Goal: Information Seeking & Learning: Learn about a topic

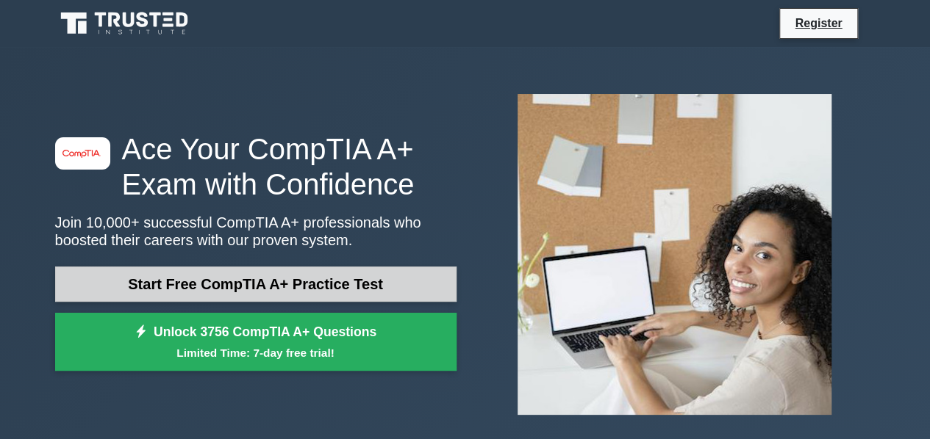
click at [281, 283] on link "Start Free CompTIA A+ Practice Test" at bounding box center [255, 284] width 401 height 35
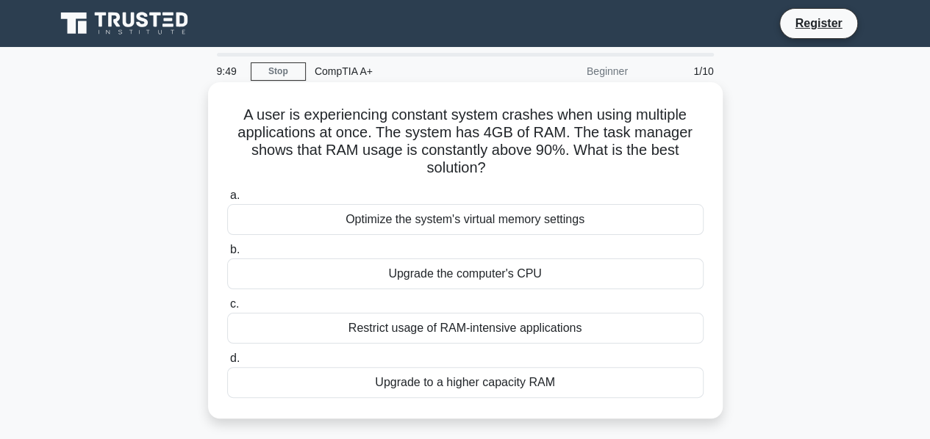
click at [563, 320] on div "Restrict usage of RAM-intensive applications" at bounding box center [465, 328] width 476 height 31
click at [227, 309] on input "c. Restrict usage of RAM-intensive applications" at bounding box center [227, 305] width 0 height 10
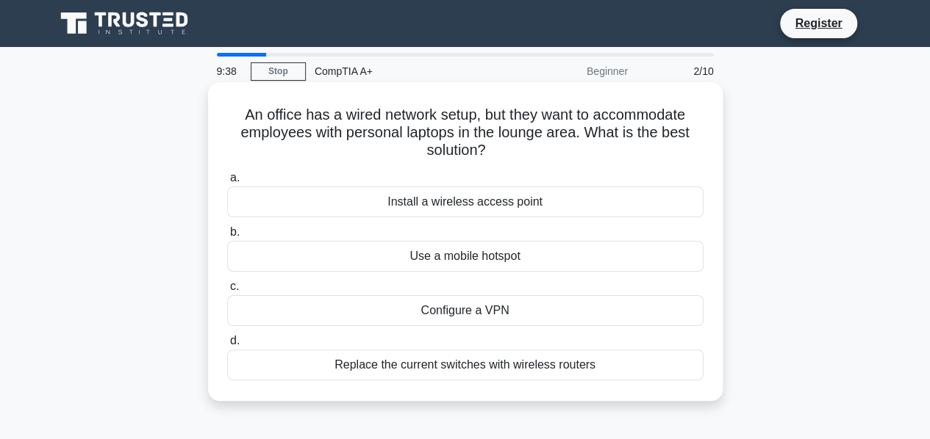
click at [384, 365] on div "Replace the current switches with wireless routers" at bounding box center [465, 365] width 476 height 31
click at [227, 346] on input "d. Replace the current switches with wireless routers" at bounding box center [227, 342] width 0 height 10
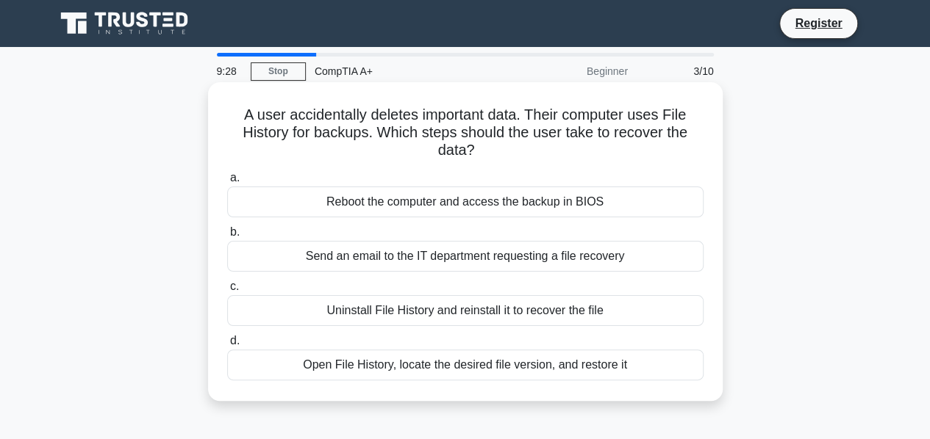
click at [436, 361] on div "Open File History, locate the desired file version, and restore it" at bounding box center [465, 365] width 476 height 31
click at [227, 346] on input "d. Open File History, locate the desired file version, and restore it" at bounding box center [227, 342] width 0 height 10
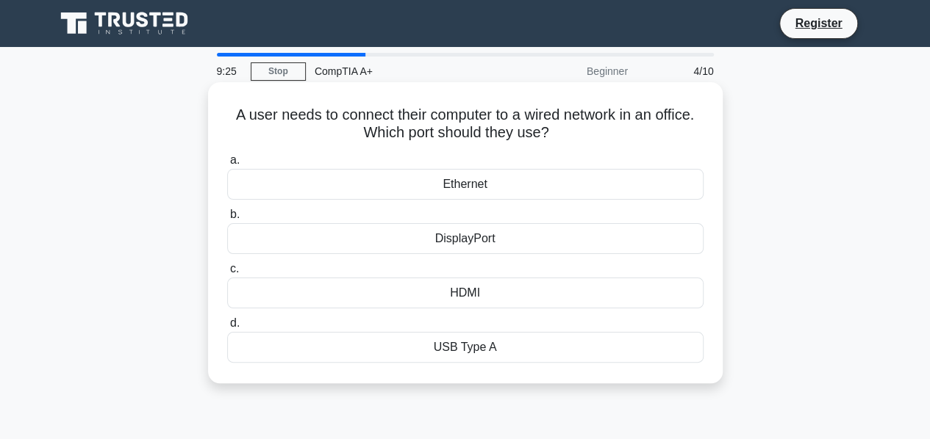
click at [366, 131] on h5 "A user needs to connect their computer to a wired network in an office. Which p…" at bounding box center [465, 124] width 479 height 37
click at [519, 179] on div "Ethernet" at bounding box center [465, 184] width 476 height 31
click at [227, 165] on input "a. Ethernet" at bounding box center [227, 161] width 0 height 10
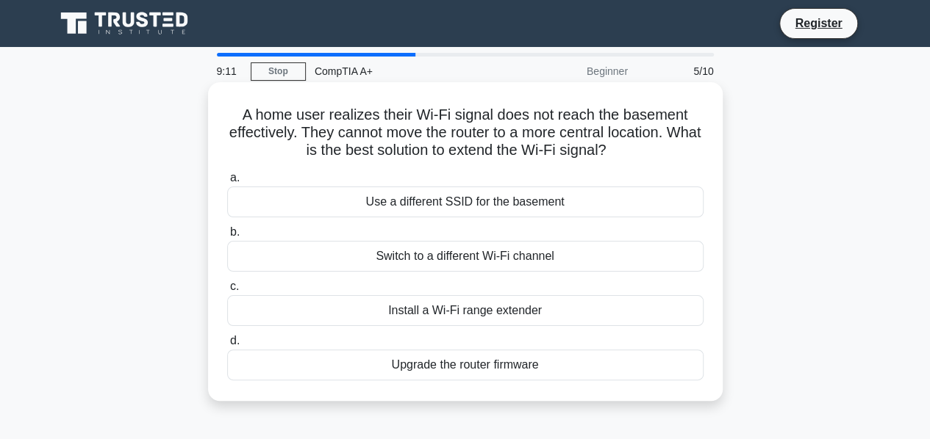
click at [417, 307] on div "Install a Wi-Fi range extender" at bounding box center [465, 310] width 476 height 31
click at [227, 292] on input "c. Install a Wi-Fi range extender" at bounding box center [227, 287] width 0 height 10
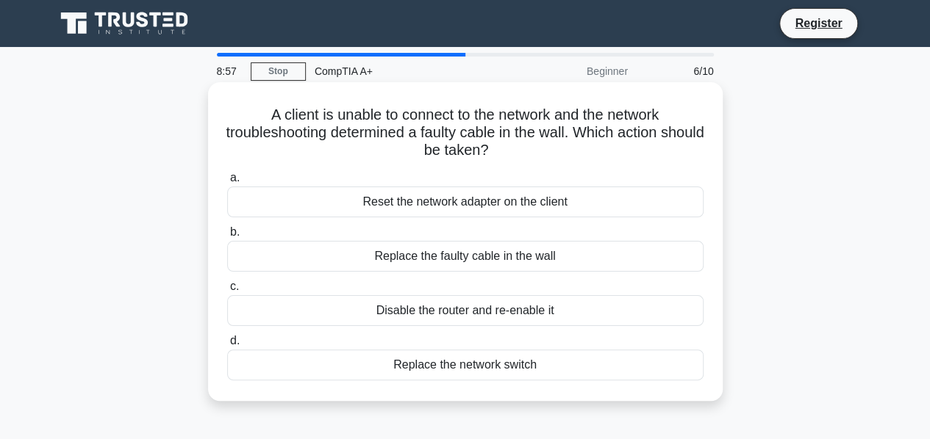
click at [456, 261] on div "Replace the faulty cable in the wall" at bounding box center [465, 256] width 476 height 31
click at [227, 237] on input "b. Replace the faulty cable in the wall" at bounding box center [227, 233] width 0 height 10
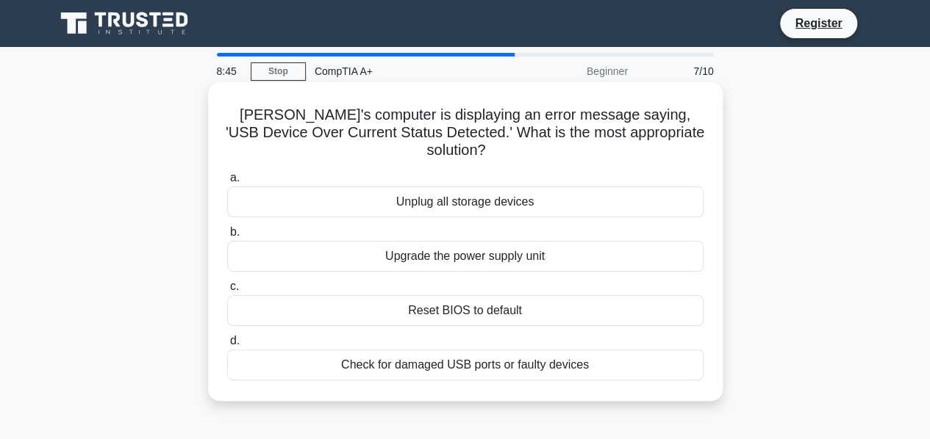
click at [456, 350] on div "Check for damaged USB ports or faulty devices" at bounding box center [465, 365] width 476 height 31
click at [227, 346] on input "d. Check for damaged USB ports or faulty devices" at bounding box center [227, 342] width 0 height 10
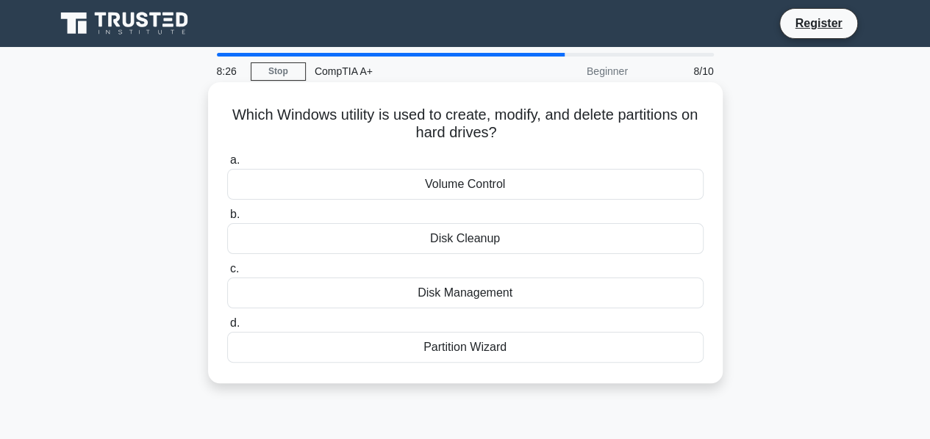
click at [389, 346] on div "Partition Wizard" at bounding box center [465, 347] width 476 height 31
click at [227, 329] on input "d. Partition Wizard" at bounding box center [227, 324] width 0 height 10
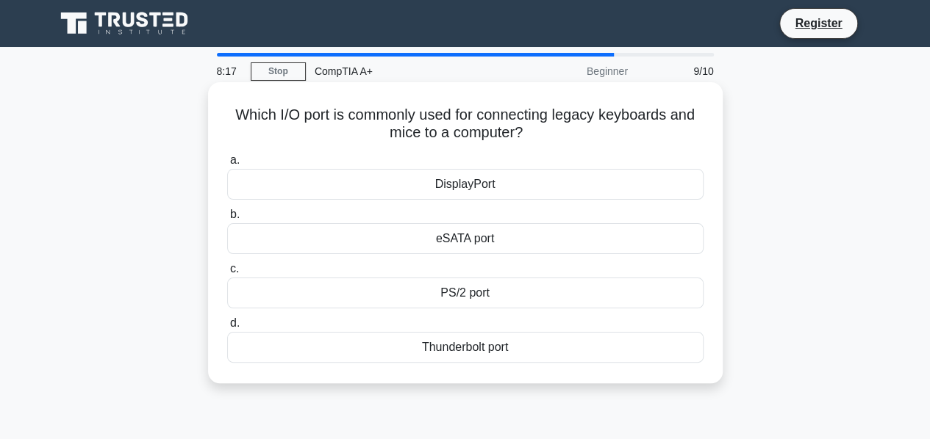
click at [487, 236] on div "eSATA port" at bounding box center [465, 238] width 476 height 31
click at [227, 220] on input "b. eSATA port" at bounding box center [227, 215] width 0 height 10
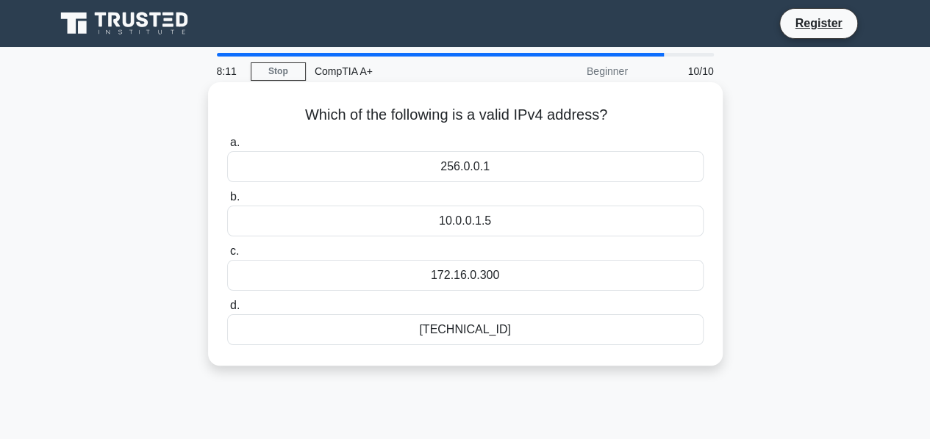
click at [501, 326] on div "192.168.0.1" at bounding box center [465, 330] width 476 height 31
click at [227, 311] on input "d. 192.168.0.1" at bounding box center [227, 306] width 0 height 10
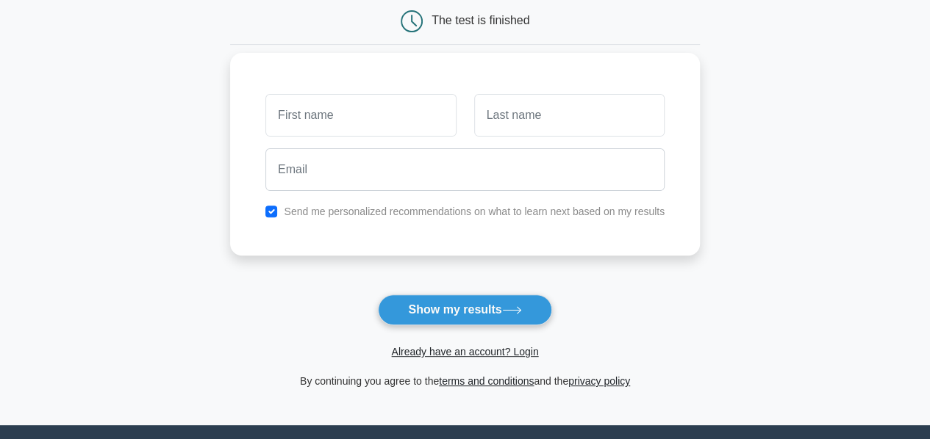
scroll to position [151, 0]
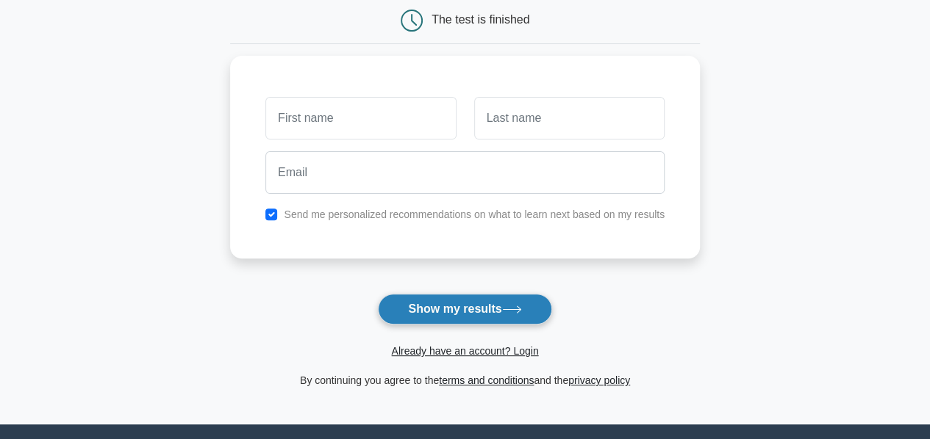
click at [482, 302] on button "Show my results" at bounding box center [464, 309] width 173 height 31
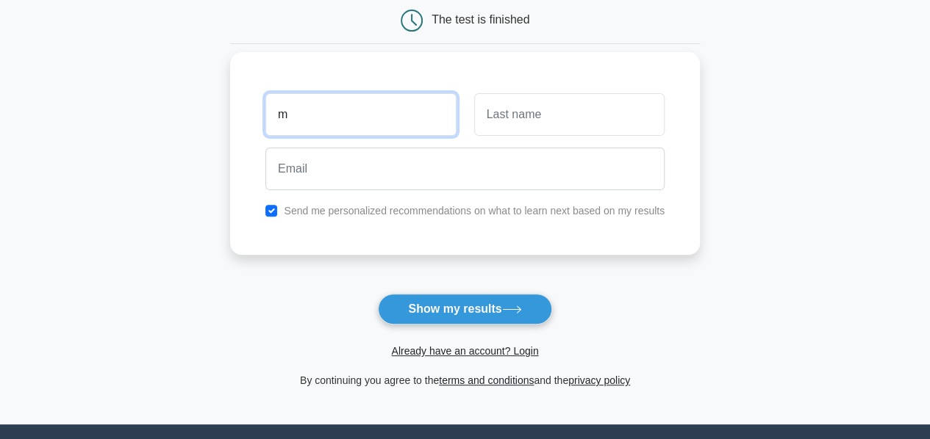
type input "m"
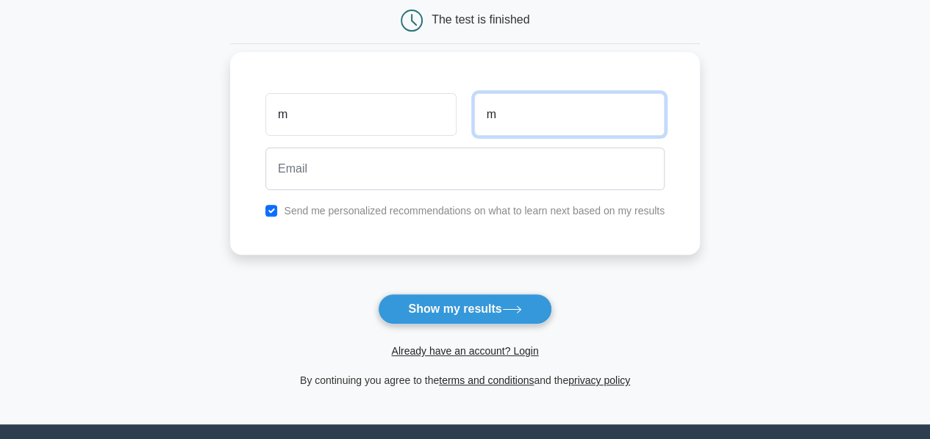
type input "m"
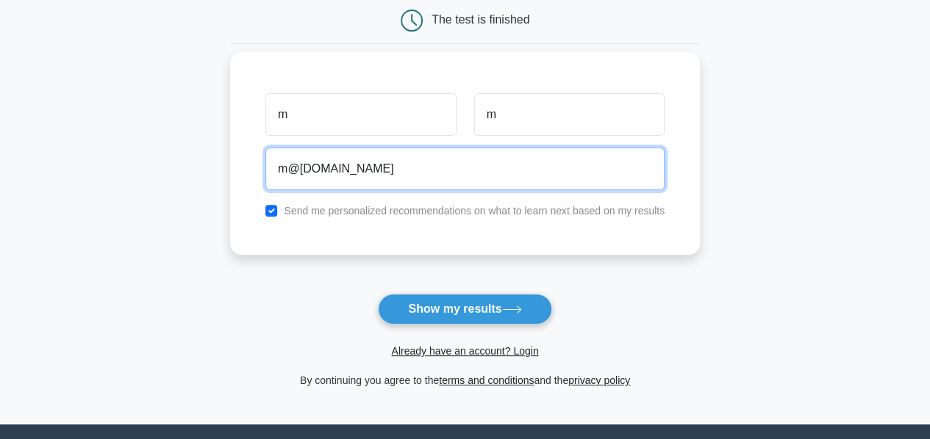
type input "m@gmail.com"
click at [378, 294] on button "Show my results" at bounding box center [464, 309] width 173 height 31
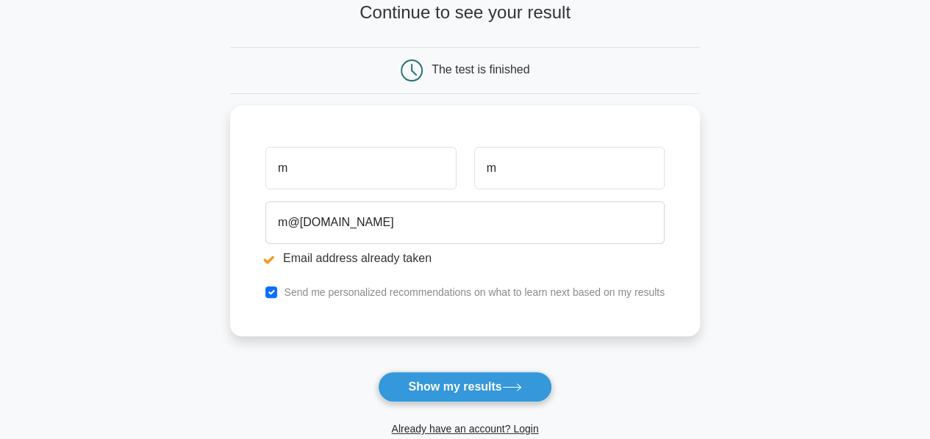
scroll to position [159, 0]
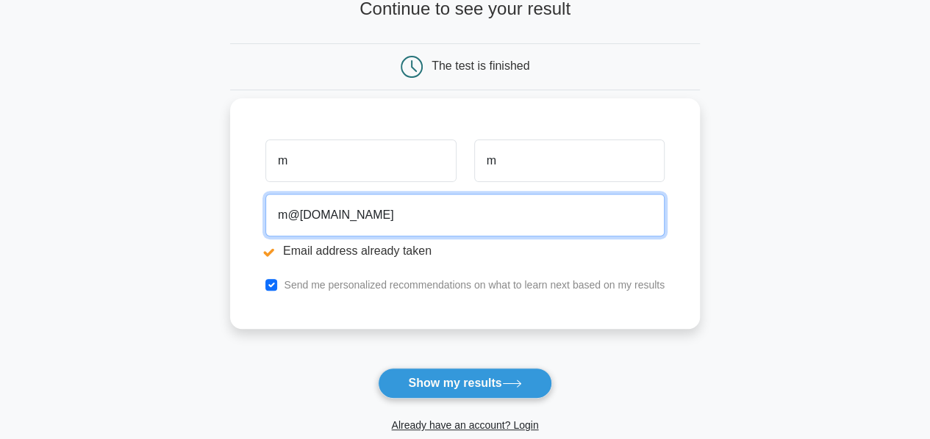
click at [291, 215] on input "m@gmail.com" at bounding box center [464, 215] width 399 height 43
type input "m1@gmail.com"
click at [378, 368] on button "Show my results" at bounding box center [464, 383] width 173 height 31
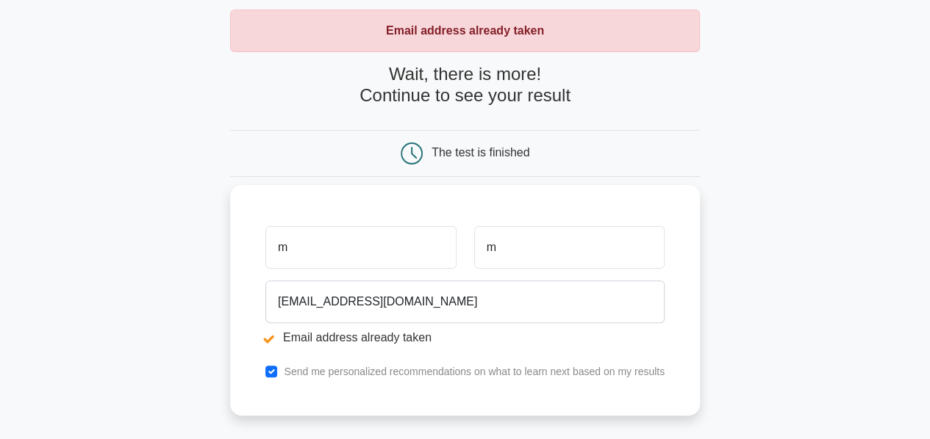
scroll to position [76, 0]
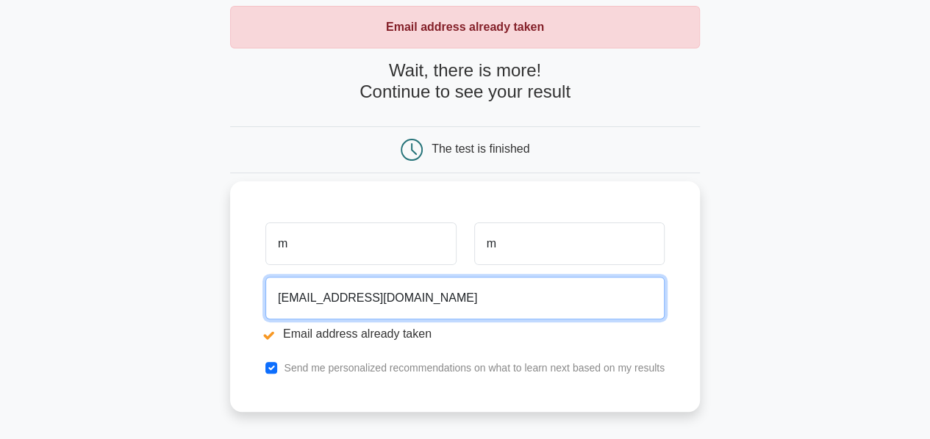
click at [291, 291] on input "[EMAIL_ADDRESS][DOMAIN_NAME]" at bounding box center [464, 298] width 399 height 43
type input "[EMAIL_ADDRESS][DOMAIN_NAME]"
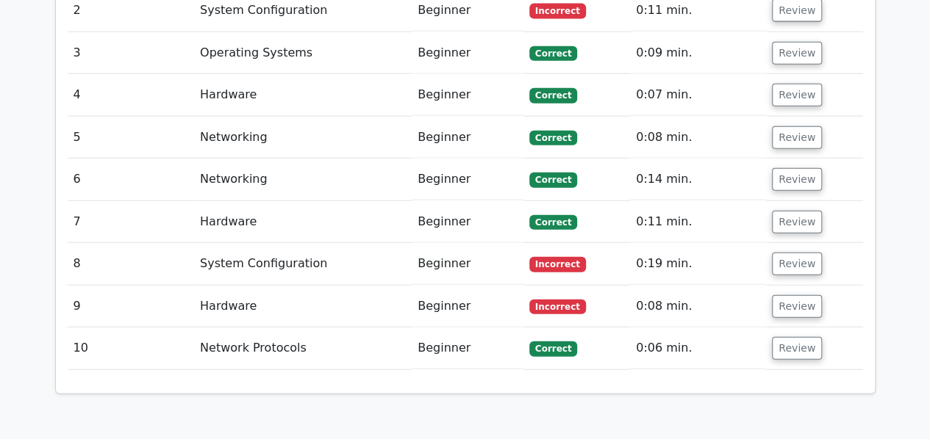
scroll to position [1718, 0]
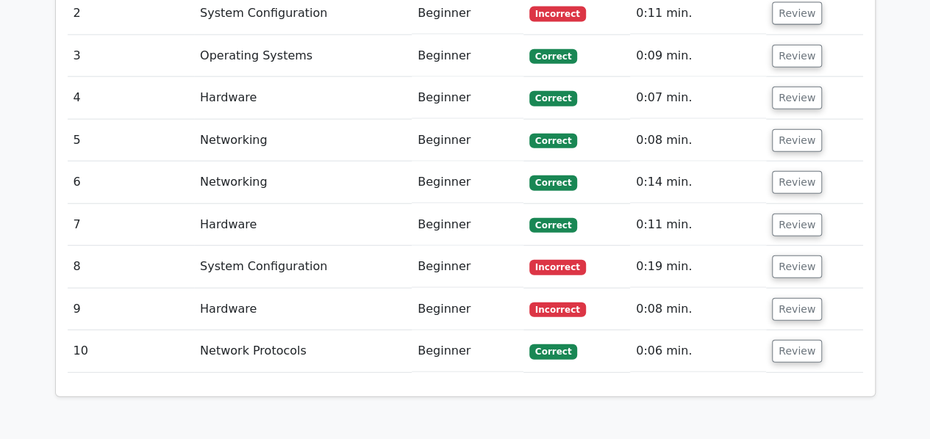
click at [298, 246] on td "System Configuration" at bounding box center [303, 267] width 218 height 42
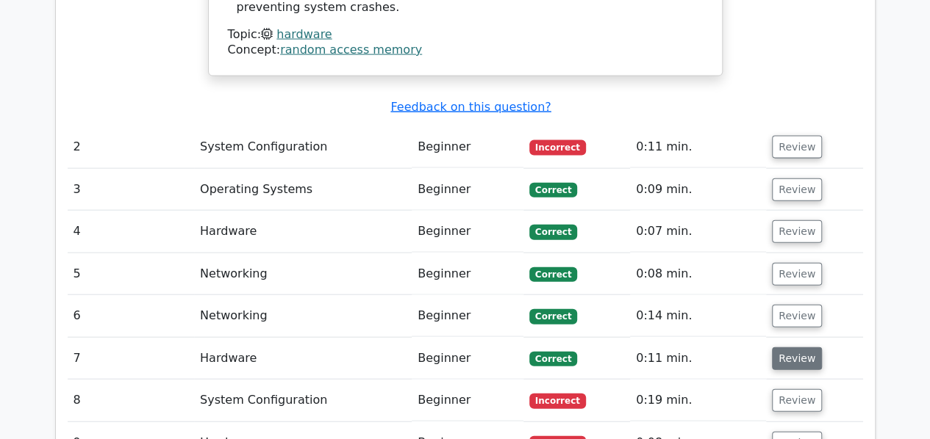
scroll to position [1575, 0]
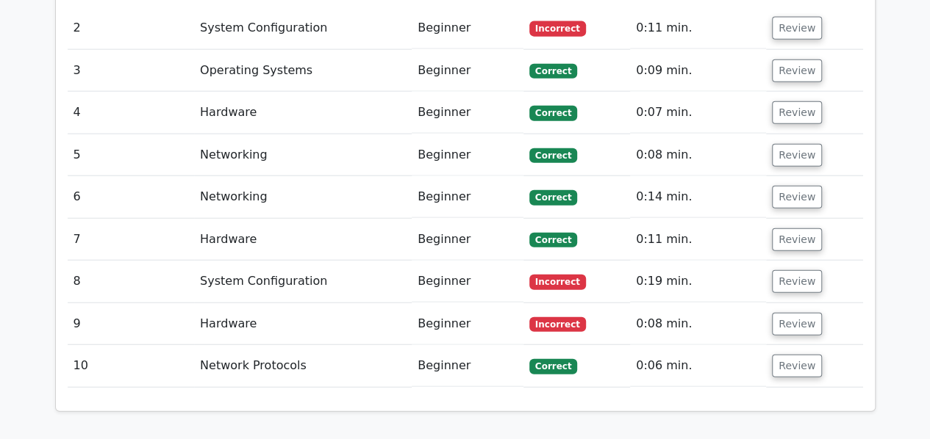
scroll to position [1708, 0]
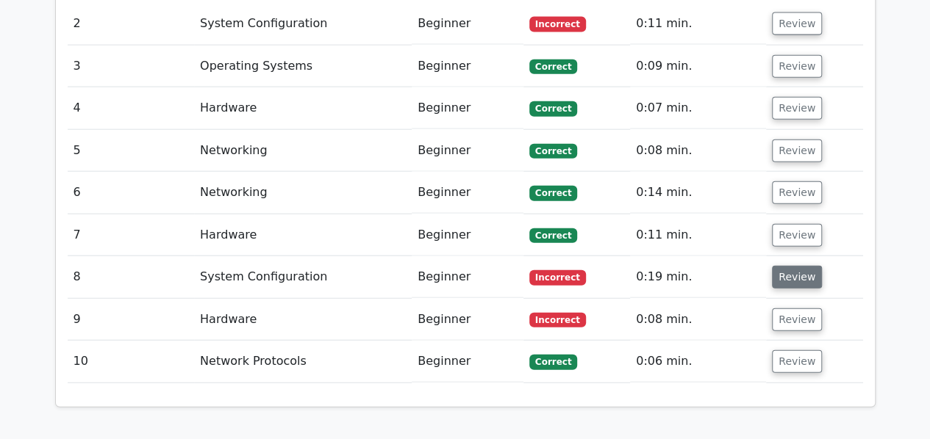
click at [789, 266] on button "Review" at bounding box center [797, 277] width 50 height 23
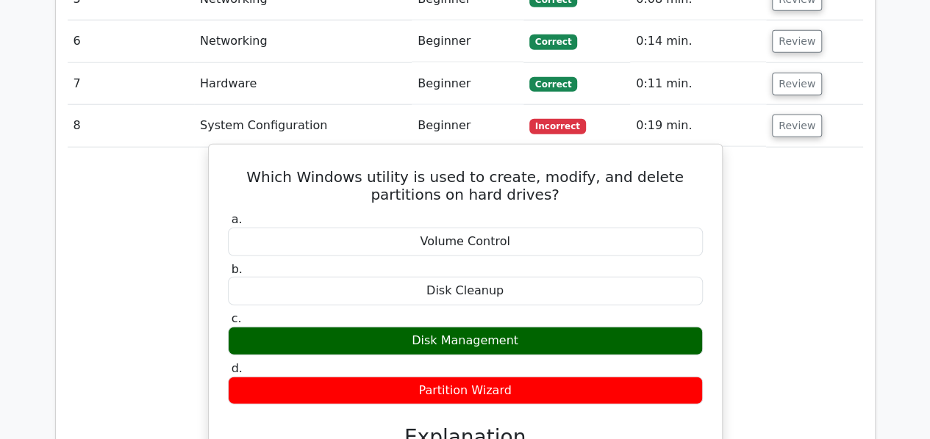
scroll to position [1759, 0]
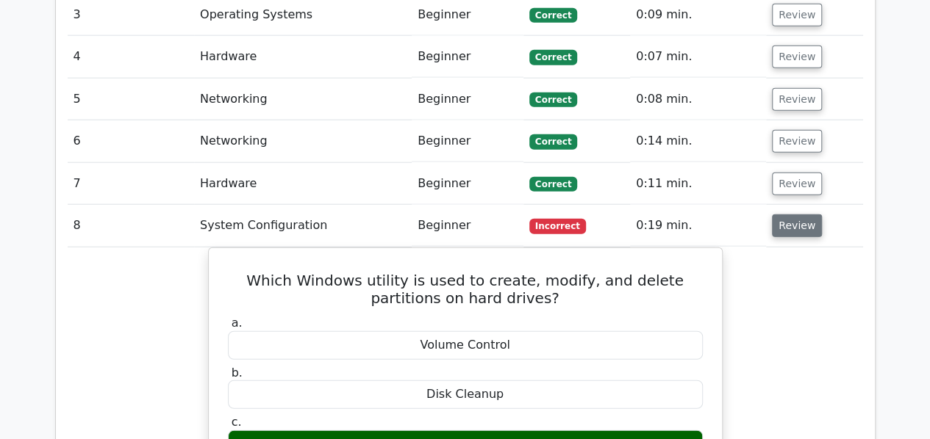
click at [783, 215] on button "Review" at bounding box center [797, 226] width 50 height 23
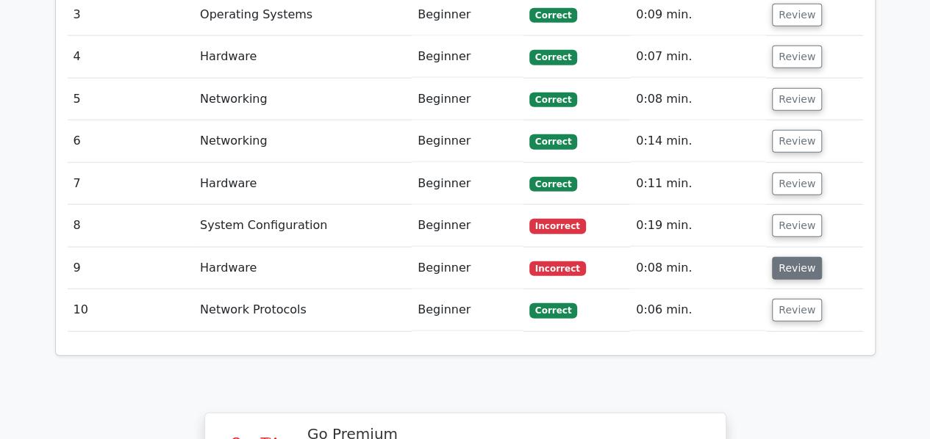
click at [780, 257] on button "Review" at bounding box center [797, 268] width 50 height 23
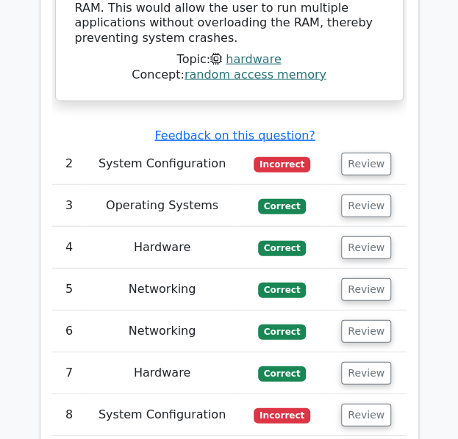
scroll to position [2142, 0]
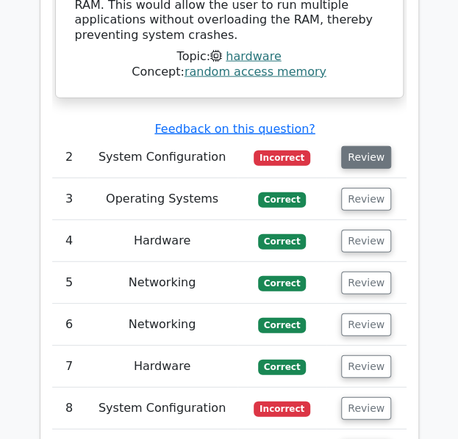
click at [377, 146] on button "Review" at bounding box center [366, 157] width 50 height 23
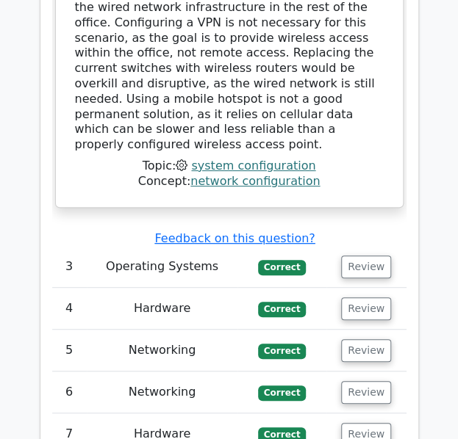
scroll to position [2741, 0]
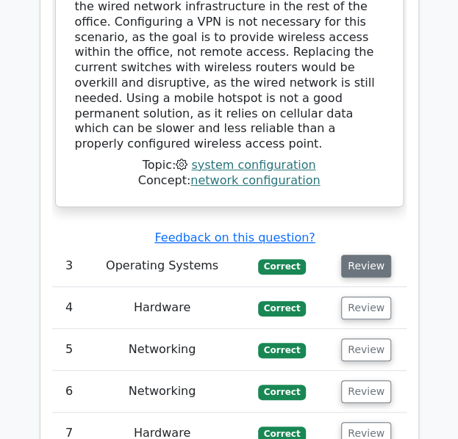
click at [356, 255] on button "Review" at bounding box center [366, 266] width 50 height 23
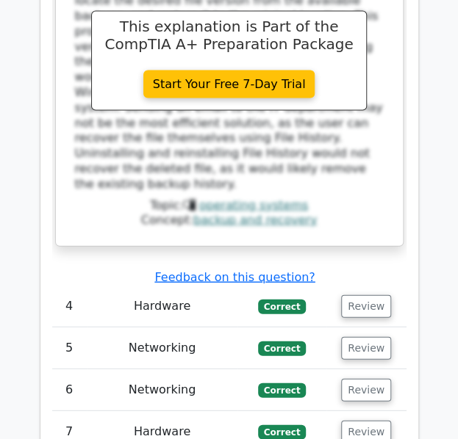
scroll to position [3485, 0]
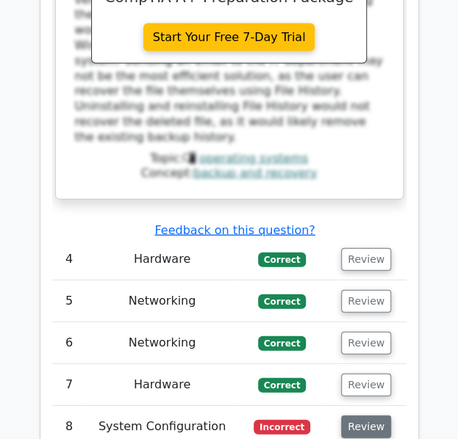
click at [363, 416] on button "Review" at bounding box center [366, 427] width 50 height 23
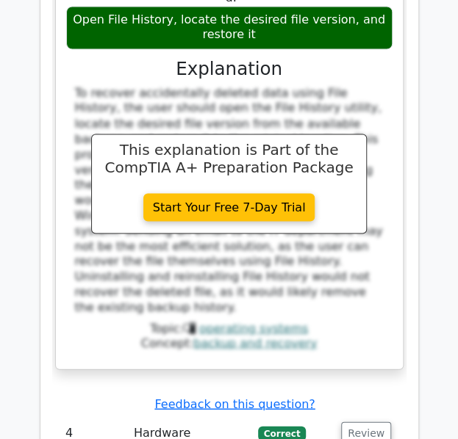
scroll to position [3210, 0]
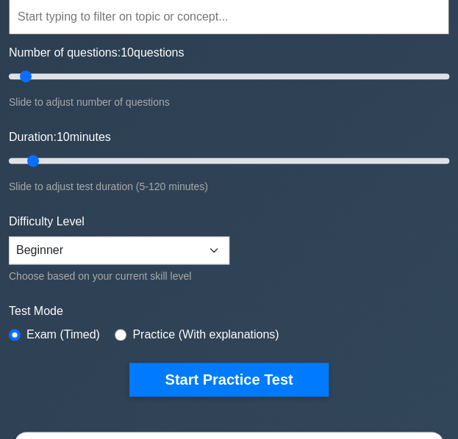
scroll to position [140, 0]
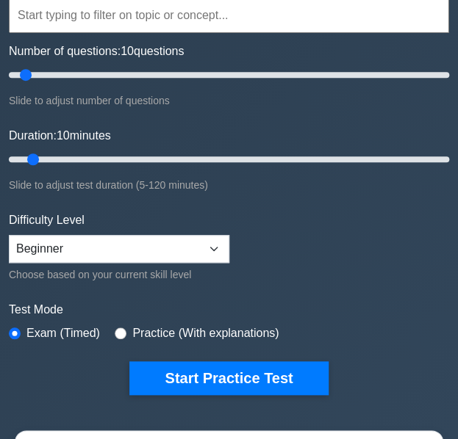
click at [108, 229] on div "Difficulty Level Beginner Intermediate Expert Choose based on your current skil…" at bounding box center [119, 248] width 220 height 72
click at [118, 330] on input "radio" at bounding box center [121, 334] width 12 height 12
radio input "true"
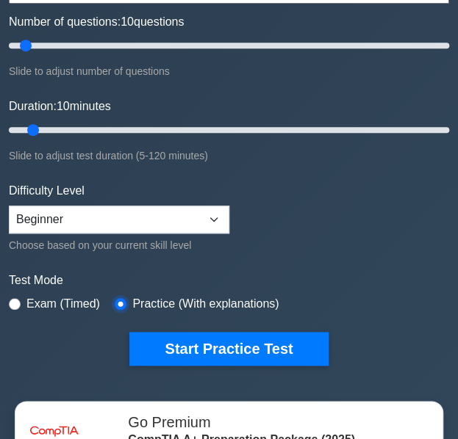
scroll to position [158, 0]
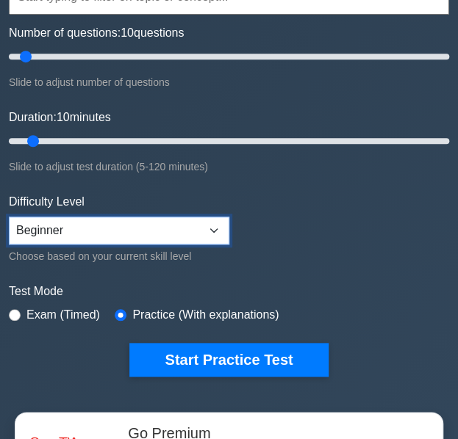
click at [112, 232] on select "Beginner Intermediate Expert" at bounding box center [119, 231] width 220 height 28
select select "intermediate"
click at [9, 217] on select "Beginner Intermediate Expert" at bounding box center [119, 231] width 220 height 28
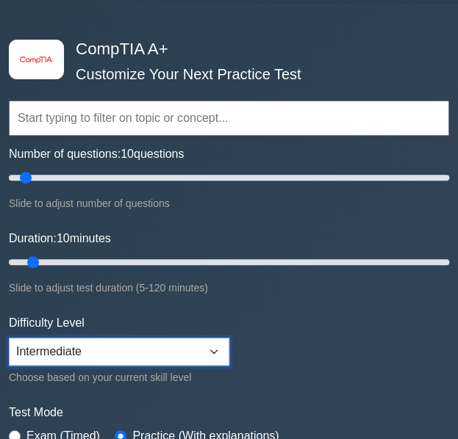
scroll to position [34, 0]
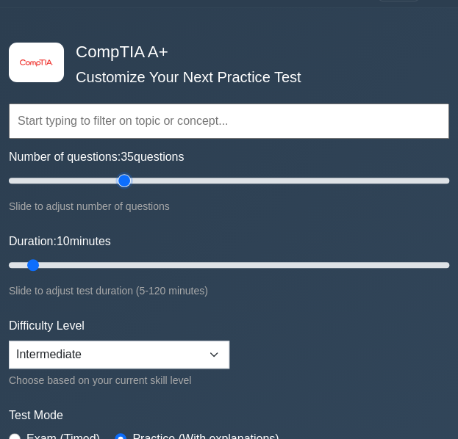
drag, startPoint x: 28, startPoint y: 178, endPoint x: 120, endPoint y: 187, distance: 92.3
type input "55"
click at [120, 187] on input "Number of questions: 35 questions" at bounding box center [229, 181] width 440 height 18
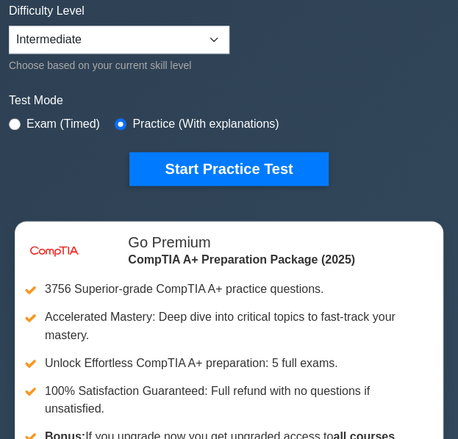
scroll to position [361, 0]
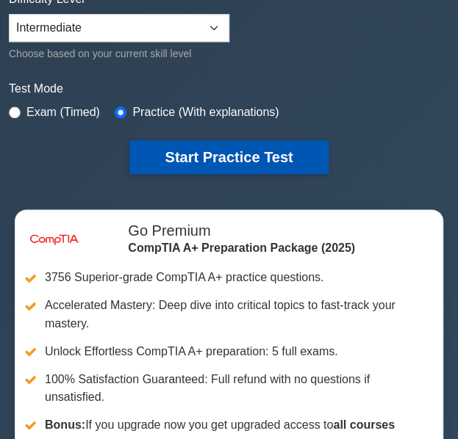
click at [209, 155] on button "Start Practice Test" at bounding box center [228, 157] width 198 height 34
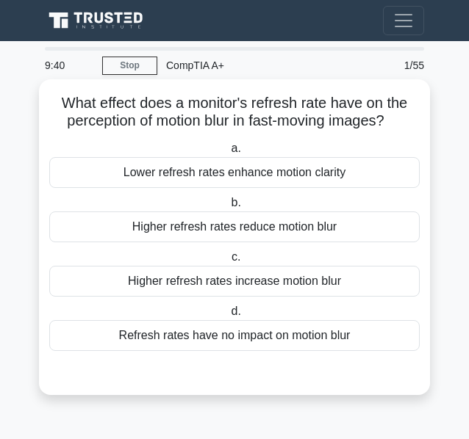
click at [279, 231] on div "Higher refresh rates reduce motion blur" at bounding box center [234, 227] width 370 height 31
click at [228, 208] on input "b. Higher refresh rates reduce motion blur" at bounding box center [228, 203] width 0 height 10
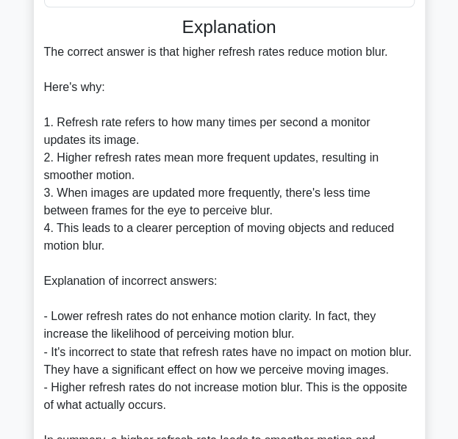
scroll to position [342, 0]
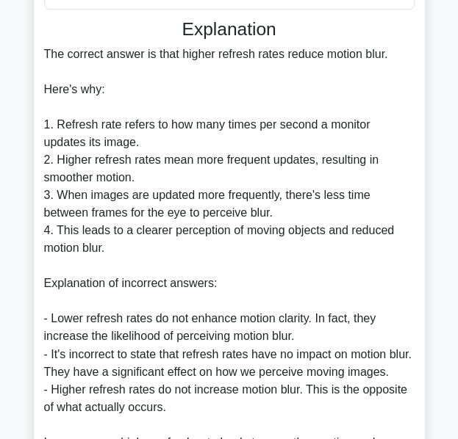
click at [362, 189] on div "The correct answer is that higher refresh rates reduce motion blur. Here's why:…" at bounding box center [229, 266] width 370 height 441
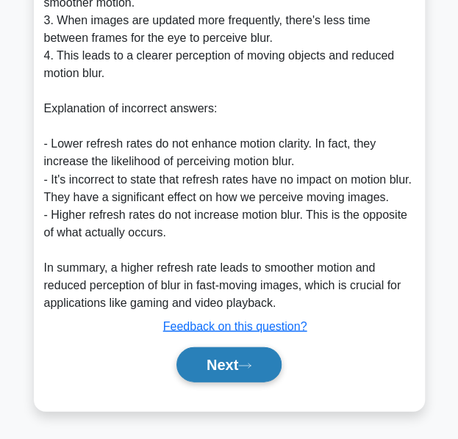
click at [240, 364] on button "Next" at bounding box center [228, 364] width 105 height 35
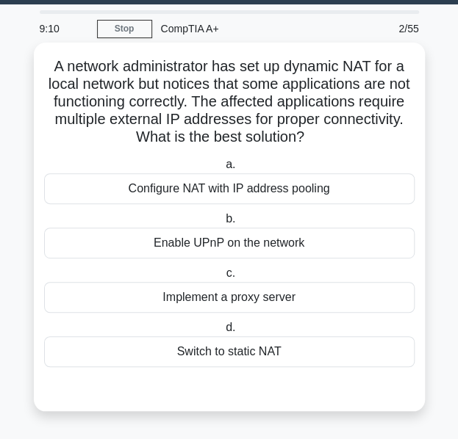
click at [248, 195] on div "Configure NAT with IP address pooling" at bounding box center [229, 188] width 370 height 31
click at [223, 170] on input "a. Configure NAT with IP address pooling" at bounding box center [223, 165] width 0 height 10
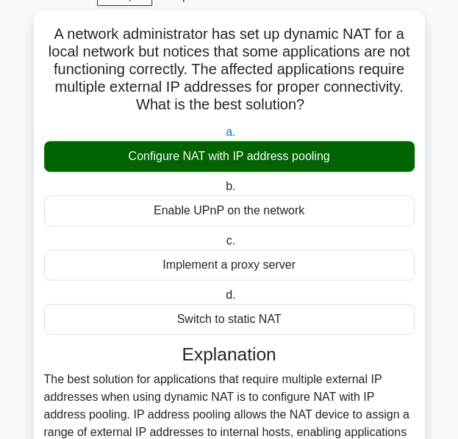
scroll to position [68, 0]
